Goal: Understand process/instructions: Learn how to perform a task or action

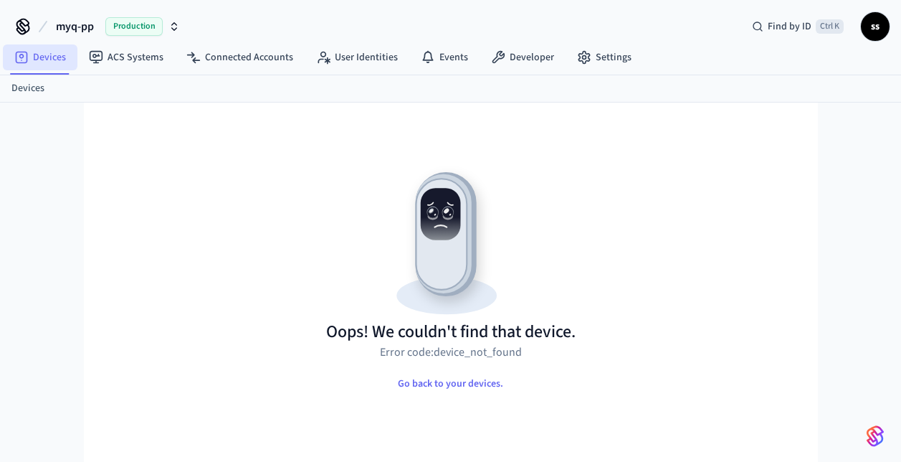
click at [51, 53] on link "Devices" at bounding box center [40, 57] width 75 height 26
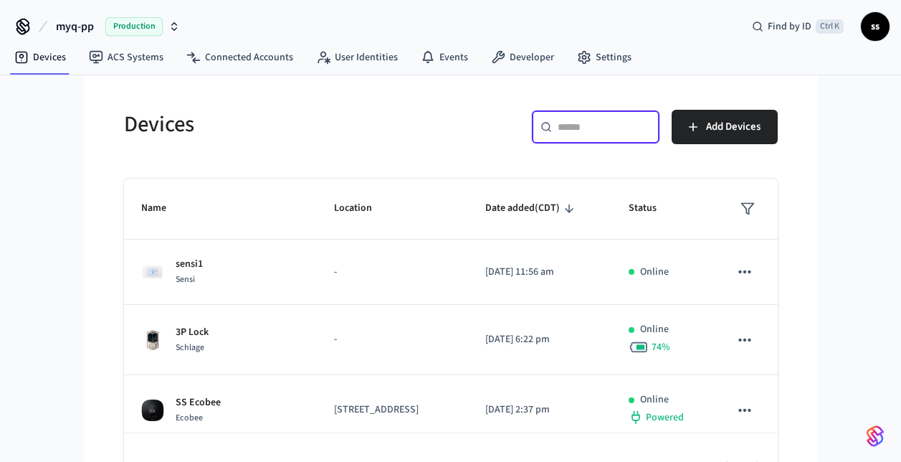
click at [570, 125] on input "text" at bounding box center [604, 127] width 93 height 14
paste input "**********"
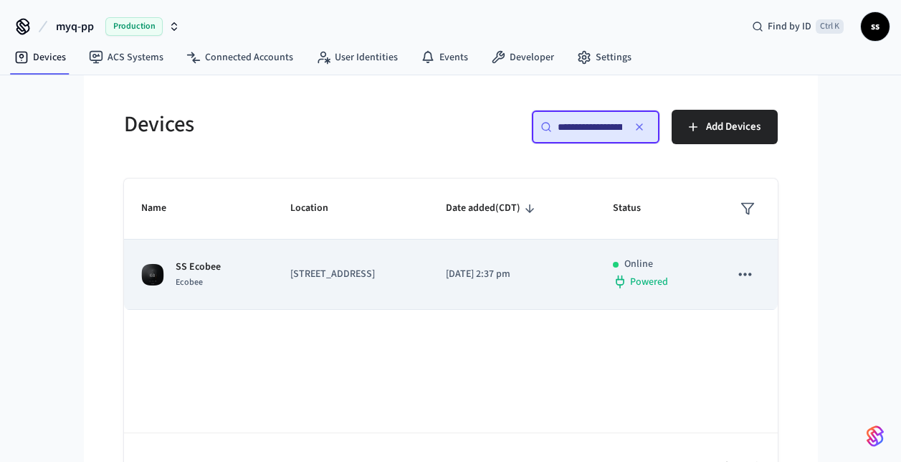
type input "**********"
click at [503, 267] on p "[DATE] 2:37 pm" at bounding box center [512, 274] width 133 height 15
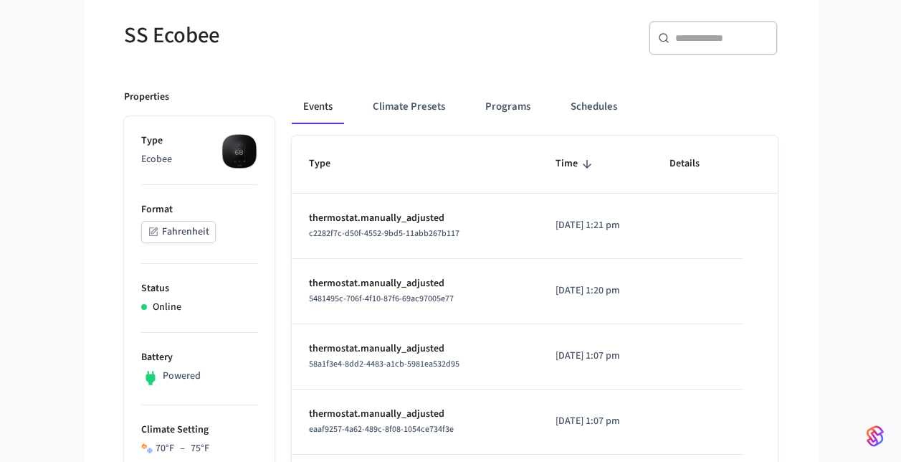
scroll to position [121, 0]
click at [384, 236] on span "c2282f7c-d50f-4552-9bd5-11abb267b117" at bounding box center [384, 232] width 151 height 12
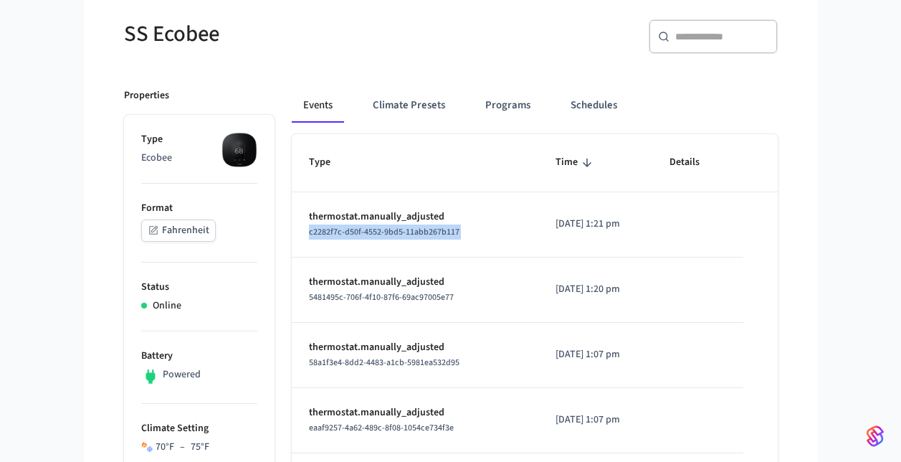
copy span "c2282f7c-d50f-4552-9bd5-11abb267b117"
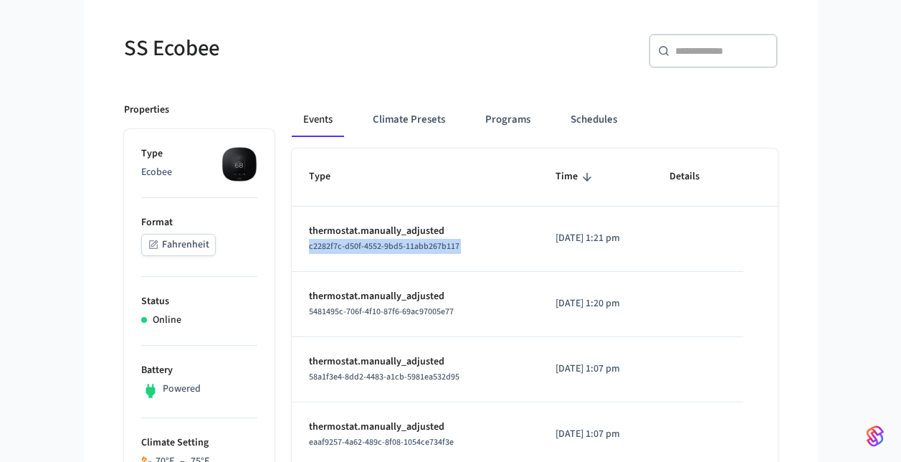
scroll to position [106, 0]
copy span "c2282f7c-d50f-4552-9bd5-11abb267b117"
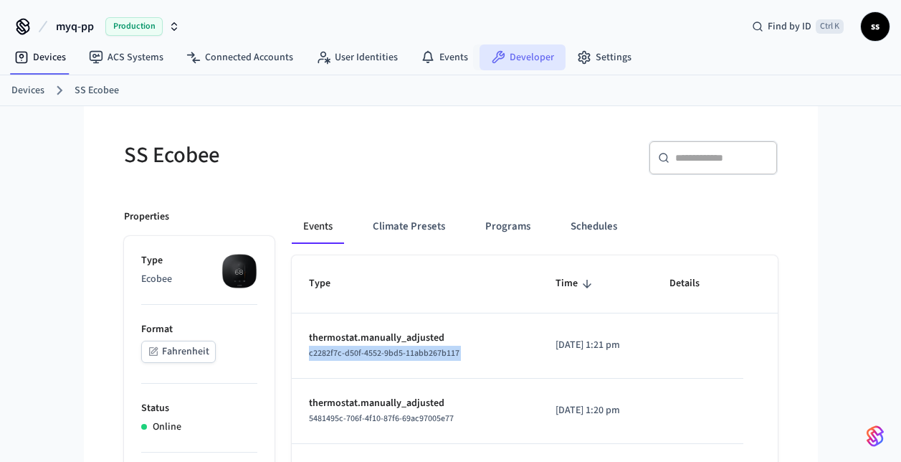
click at [515, 49] on link "Developer" at bounding box center [523, 57] width 86 height 26
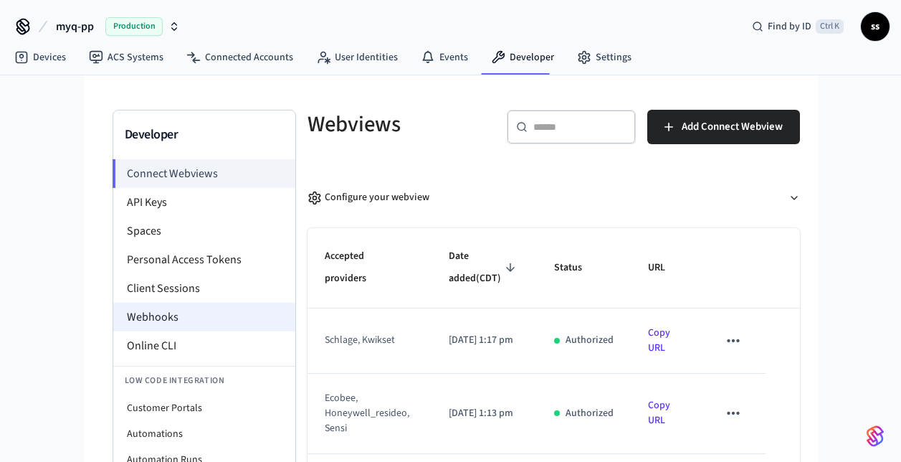
click at [158, 318] on li "Webhooks" at bounding box center [204, 316] width 182 height 29
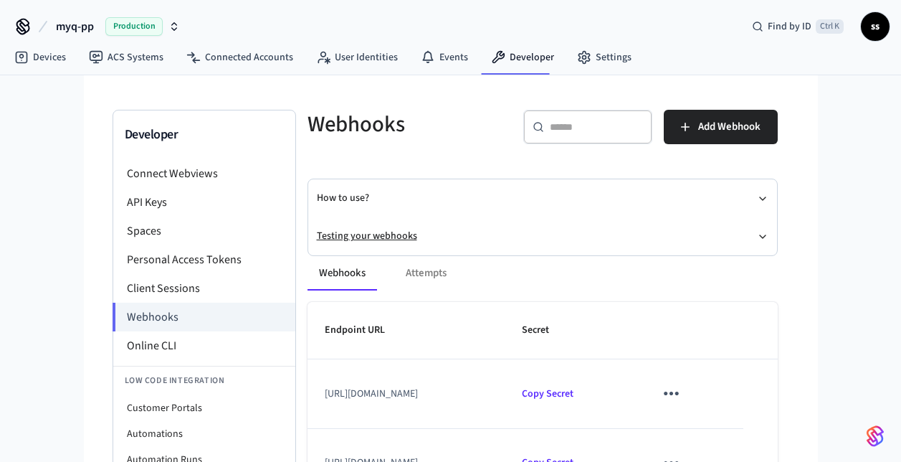
click at [366, 232] on button "Testing your webhooks" at bounding box center [543, 236] width 452 height 38
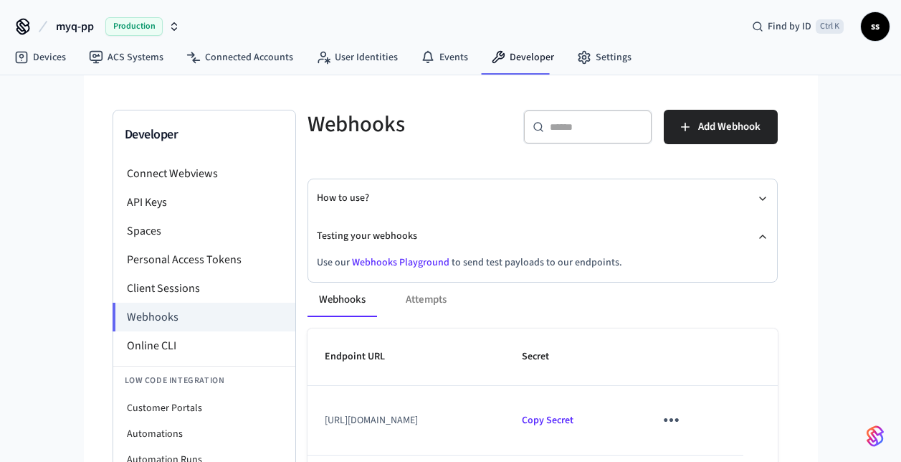
click at [383, 262] on link "Webhooks Playground" at bounding box center [400, 262] width 97 height 14
